Goal: Information Seeking & Learning: Find specific fact

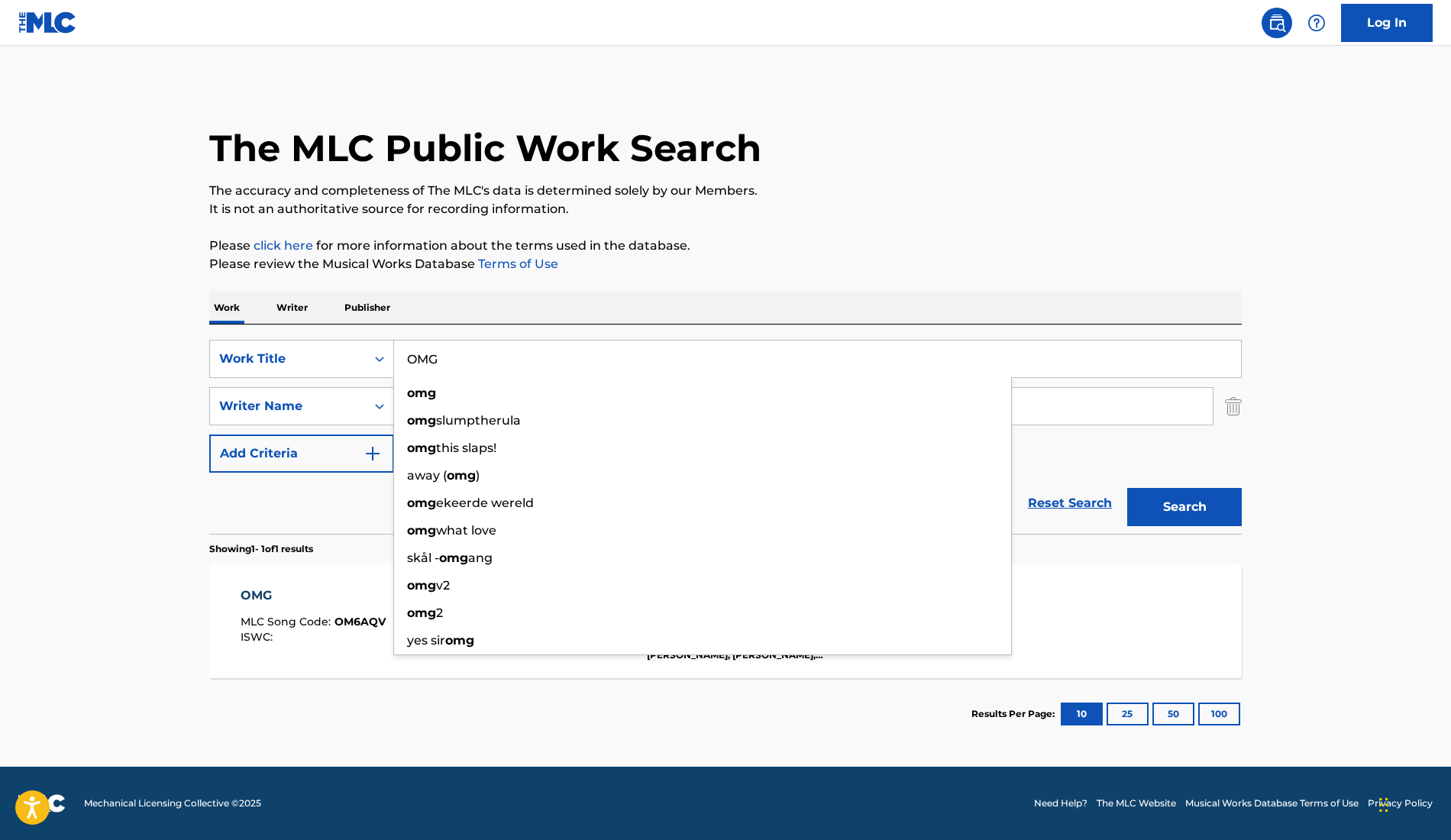
drag, startPoint x: 505, startPoint y: 365, endPoint x: 274, endPoint y: 318, distance: 235.7
click at [274, 318] on div "Work Writer Publisher SearchWithCriteriaa1a45381-ab20-474a-94dd-6fc40f501601 Wo…" at bounding box center [725, 520] width 1033 height 458
type input "o"
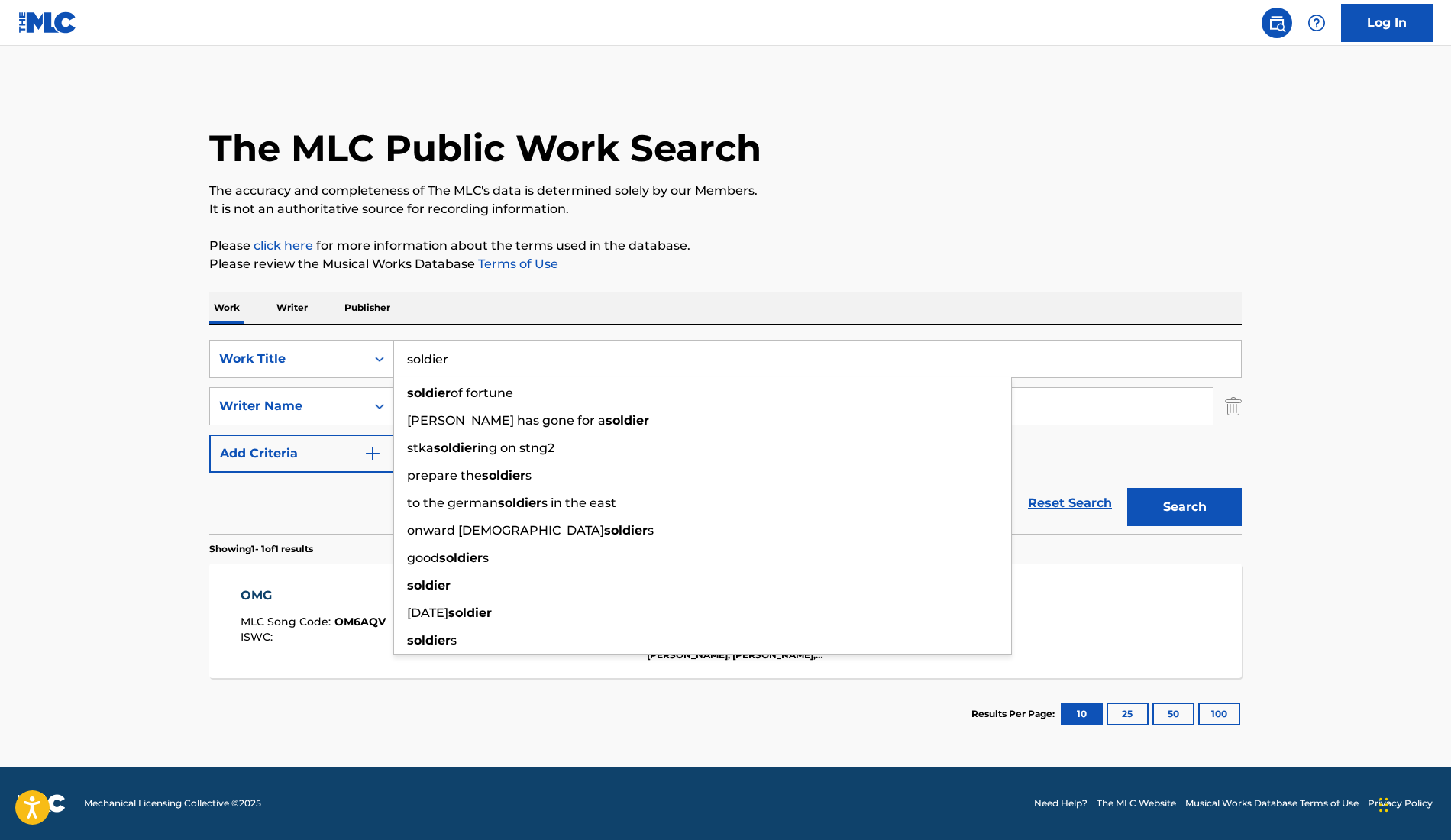
type input "soldier"
click at [547, 296] on div "Work Writer Publisher" at bounding box center [725, 307] width 1033 height 32
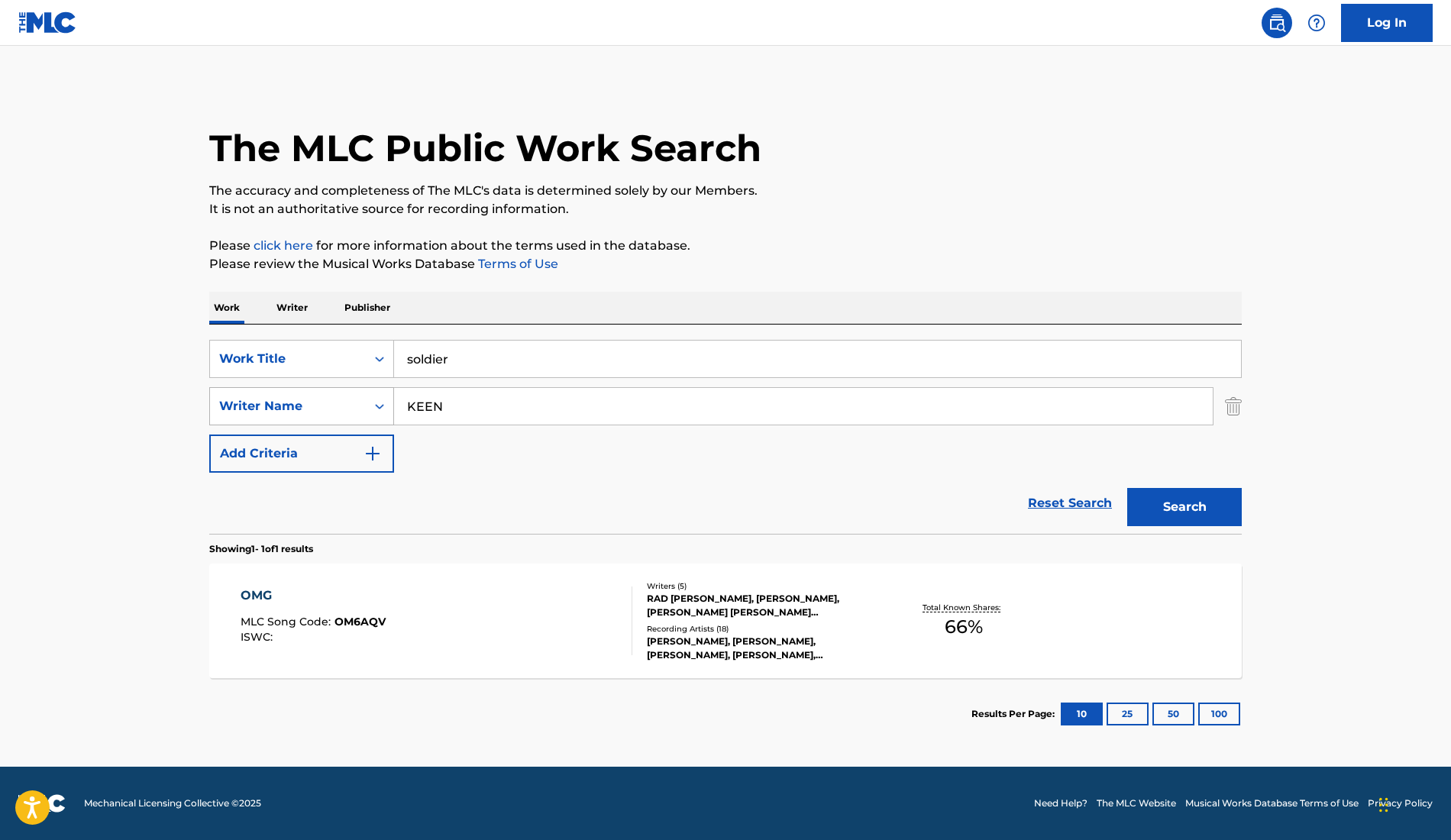
drag, startPoint x: 510, startPoint y: 415, endPoint x: 335, endPoint y: 399, distance: 175.7
click at [335, 399] on div "SearchWithCriteriad6a2aac7-db51-4e9e-ac7f-eada0ee9b2f8 Writer Name [PERSON_NAME]" at bounding box center [725, 406] width 1033 height 38
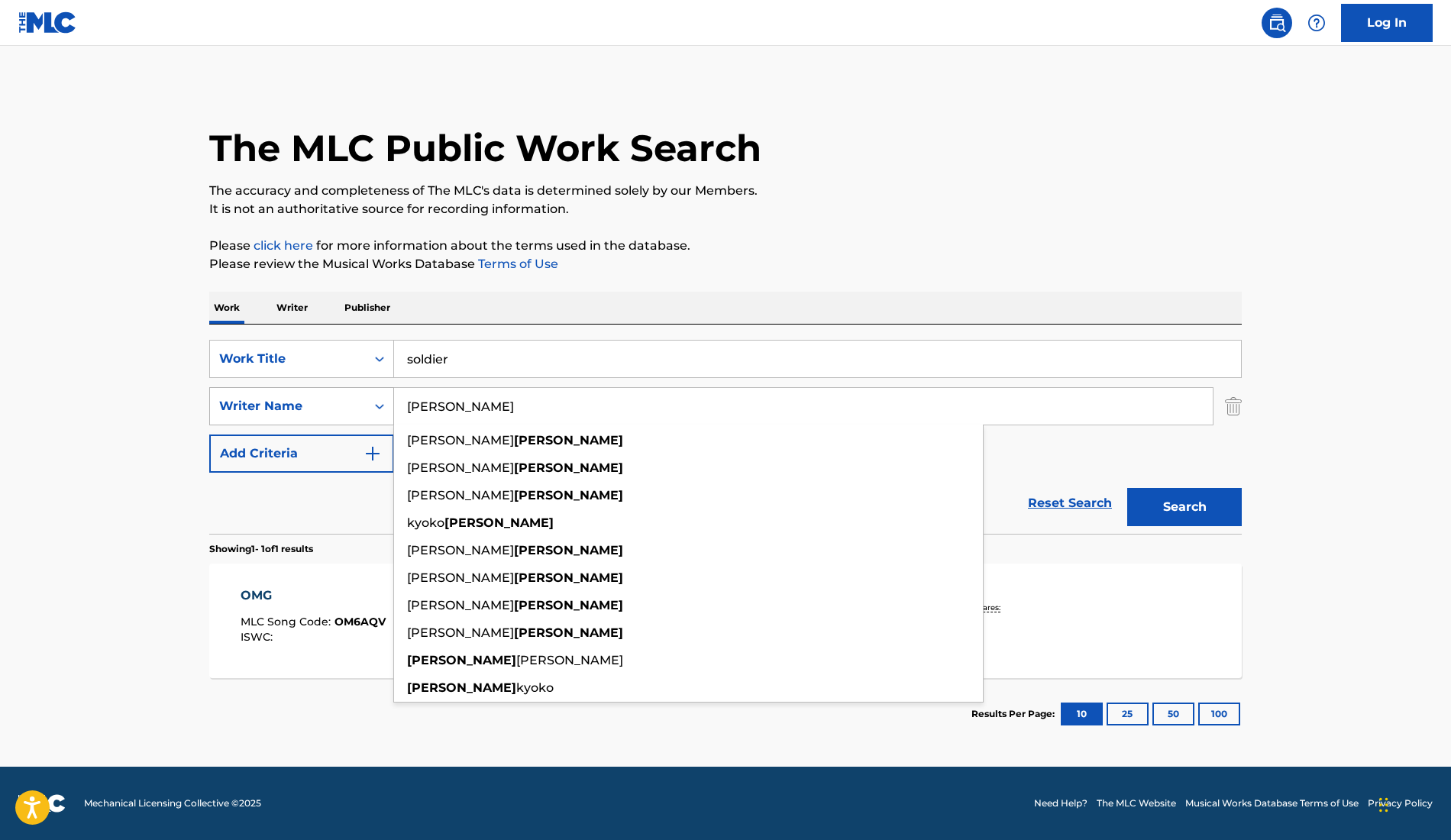
type input "[PERSON_NAME]"
click at [1127, 488] on button "Search" at bounding box center [1185, 507] width 114 height 38
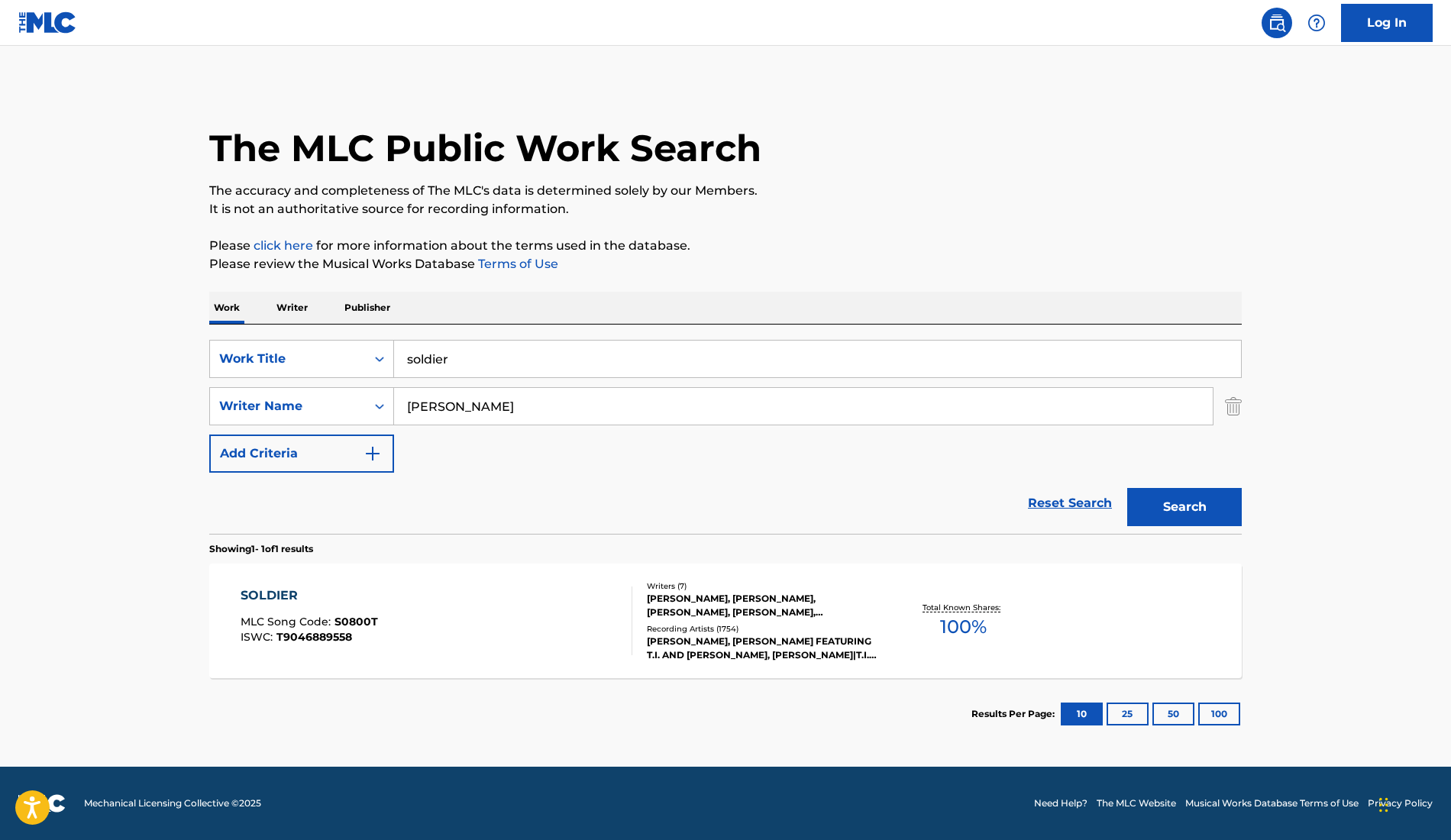
click at [698, 636] on div "[PERSON_NAME], [PERSON_NAME] FEATURING T.I. AND [PERSON_NAME], [PERSON_NAME]|T.…" at bounding box center [762, 648] width 231 height 28
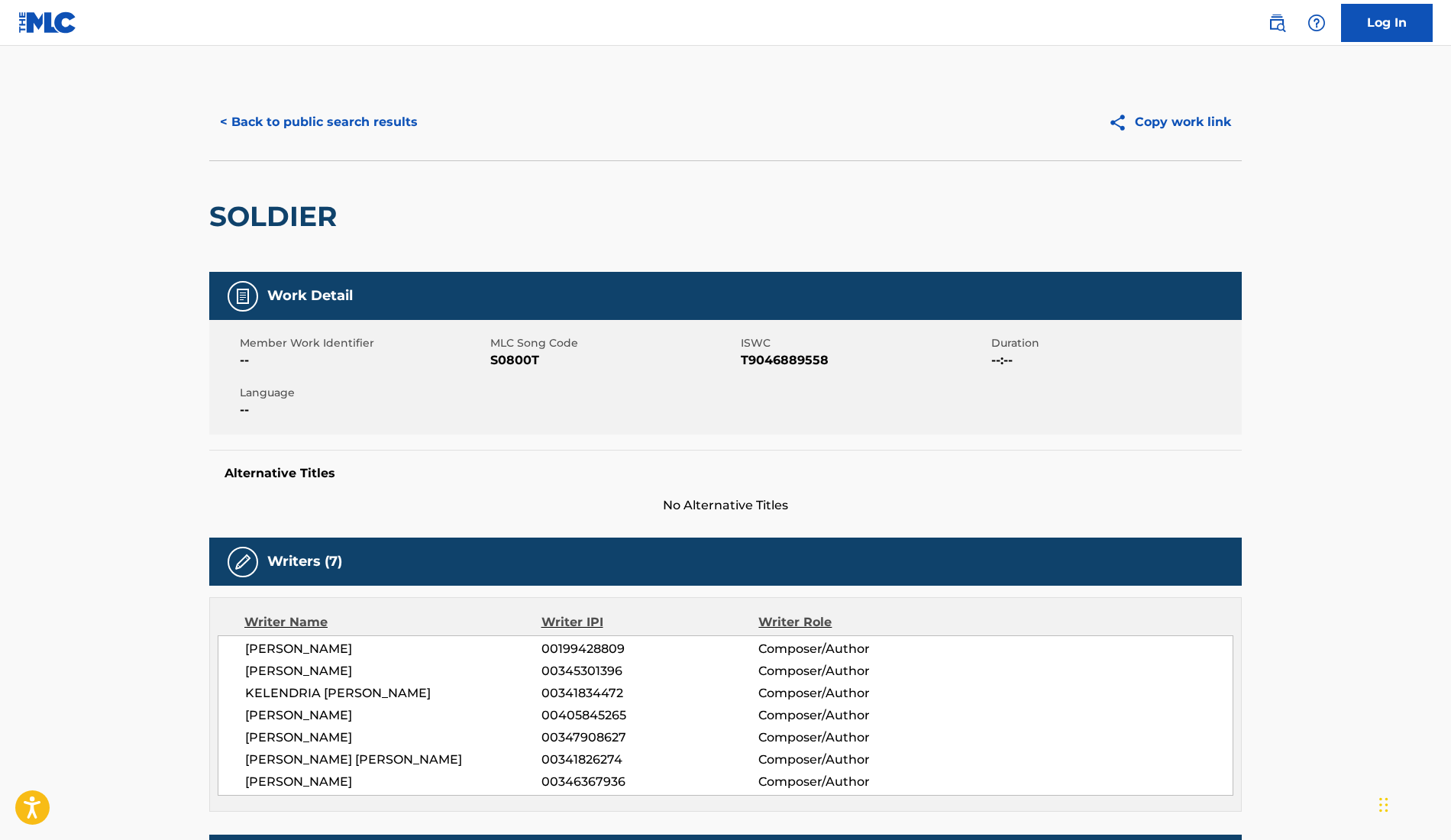
click at [343, 120] on button "< Back to public search results" at bounding box center [318, 122] width 219 height 38
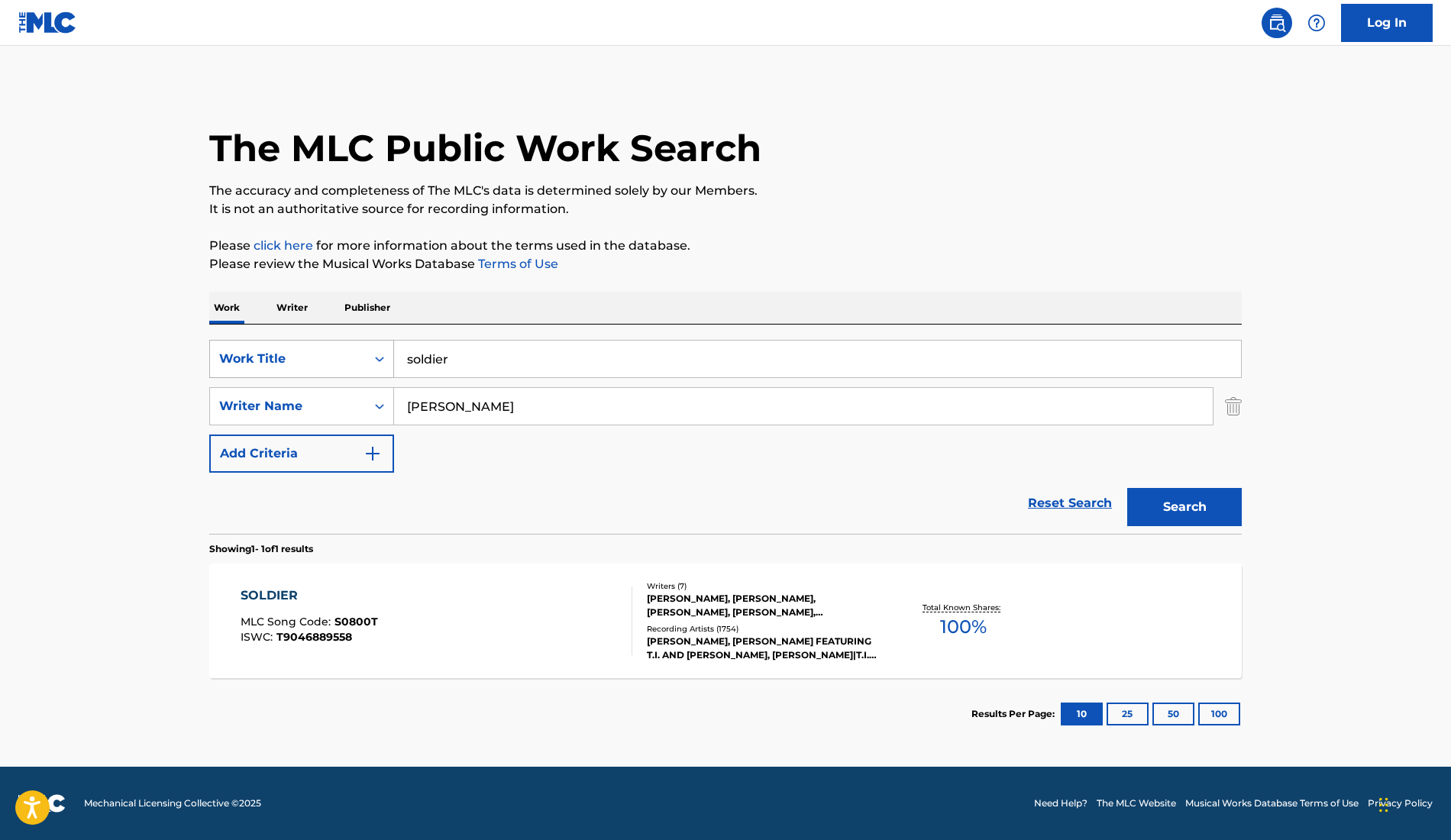
click at [369, 367] on div "Search Form" at bounding box center [379, 358] width 28 height 28
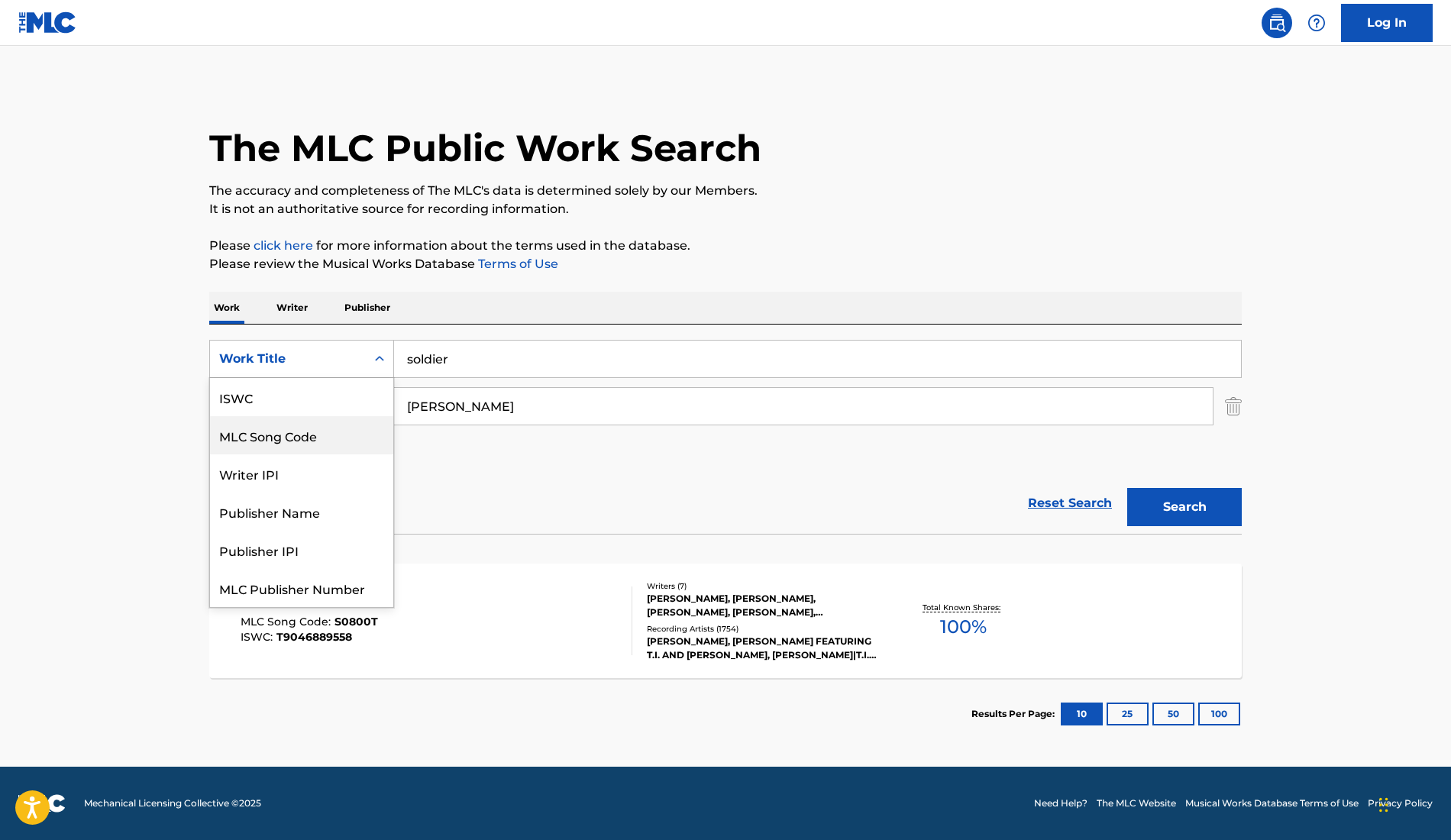
scroll to position [1, 0]
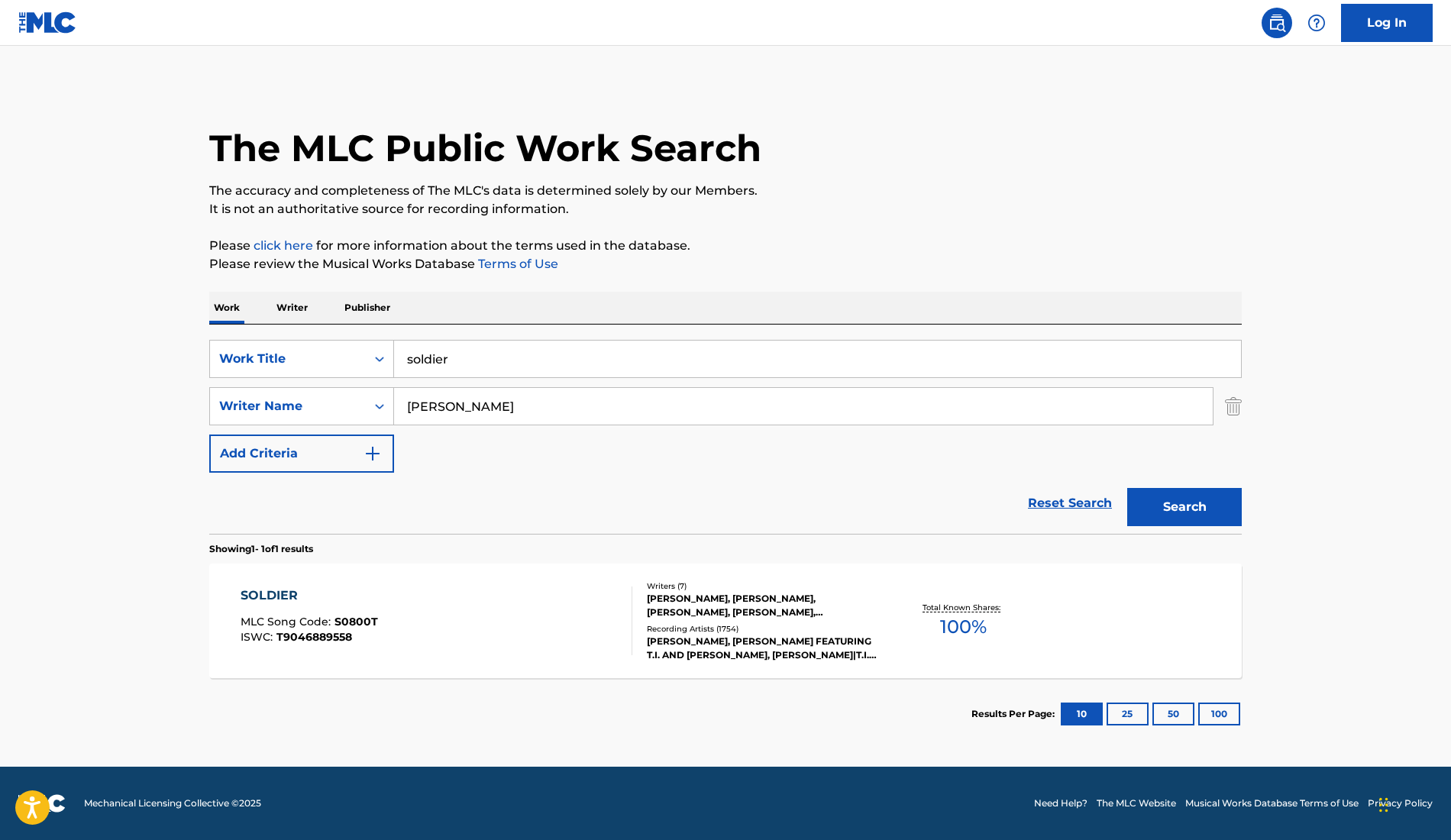
click at [468, 404] on input "[PERSON_NAME]" at bounding box center [804, 406] width 819 height 37
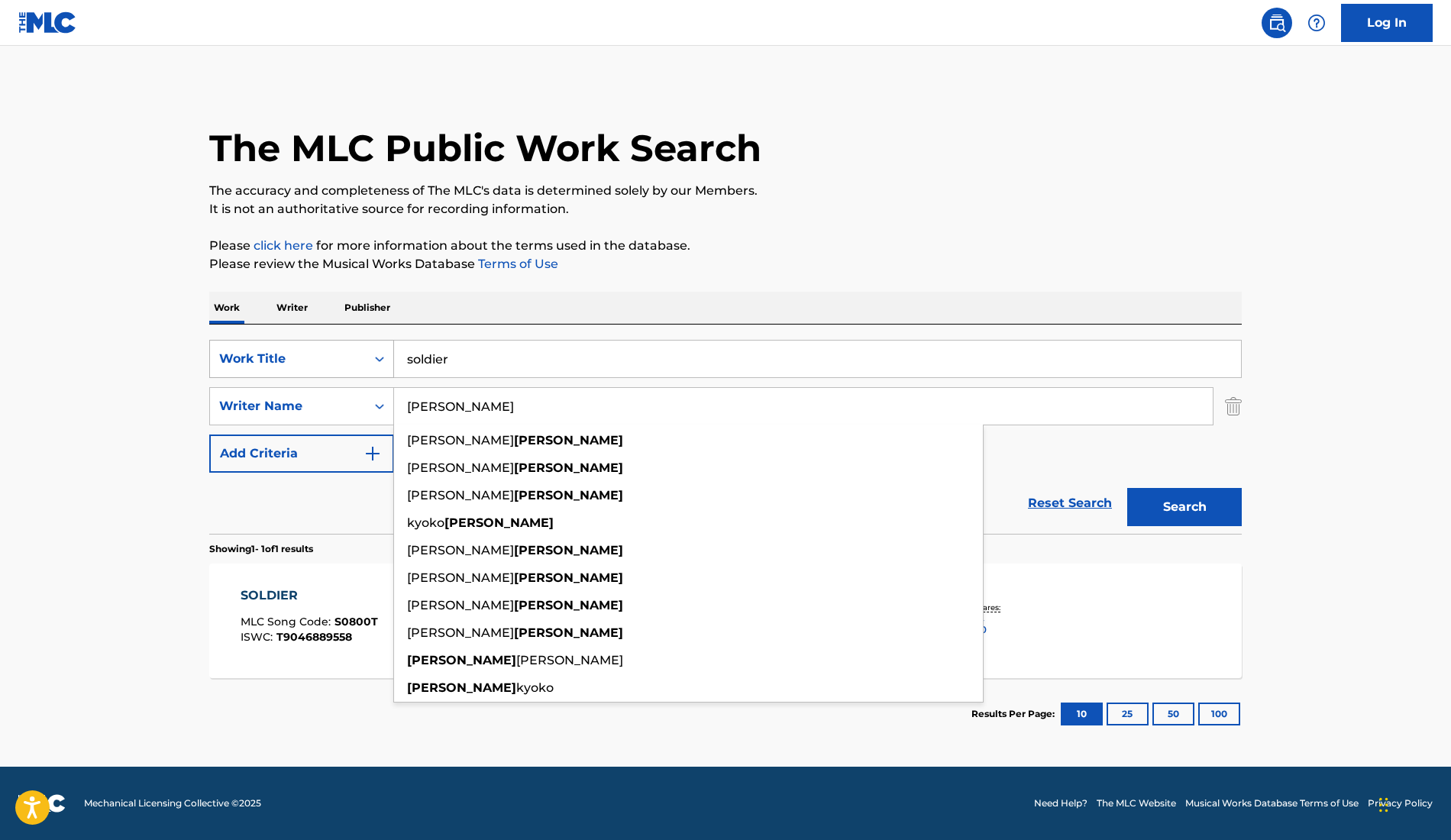
click at [374, 351] on icon "Search Form" at bounding box center [379, 358] width 15 height 15
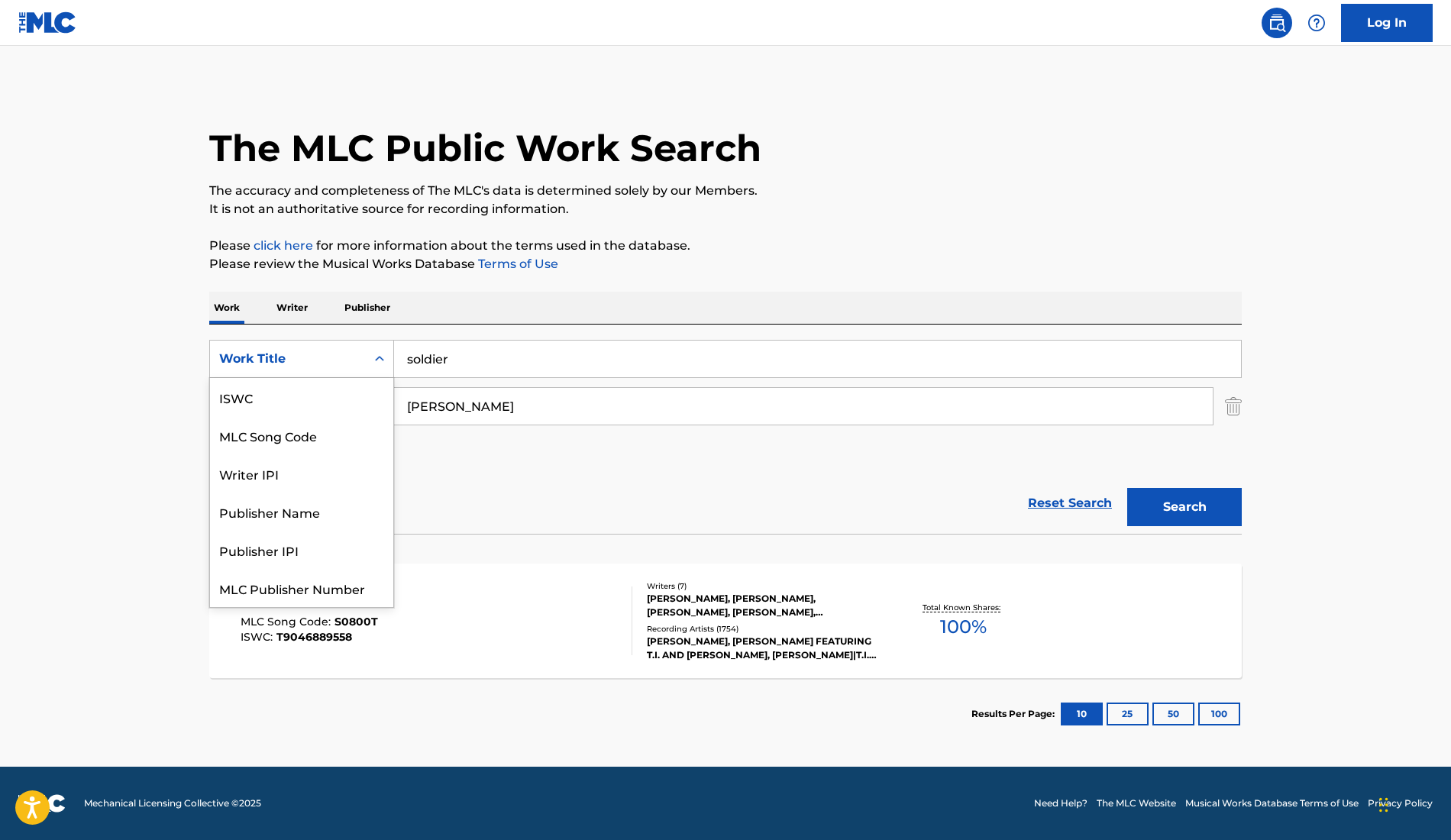
scroll to position [38, 0]
click at [536, 347] on input "soldier" at bounding box center [817, 358] width 847 height 37
click at [369, 357] on div "Search Form" at bounding box center [379, 358] width 28 height 28
